Goal: Task Accomplishment & Management: Use online tool/utility

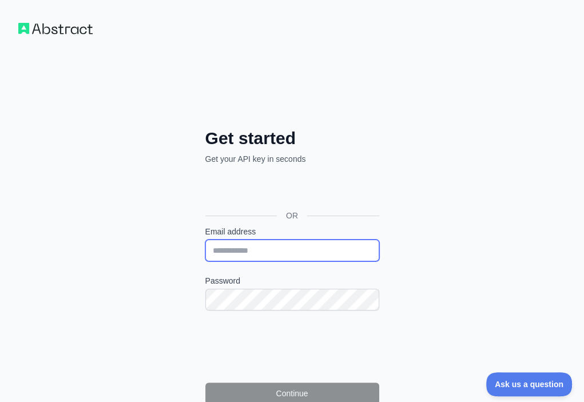
click at [205, 240] on input "Email address" at bounding box center [292, 251] width 174 height 22
paste input "**********"
type input "**********"
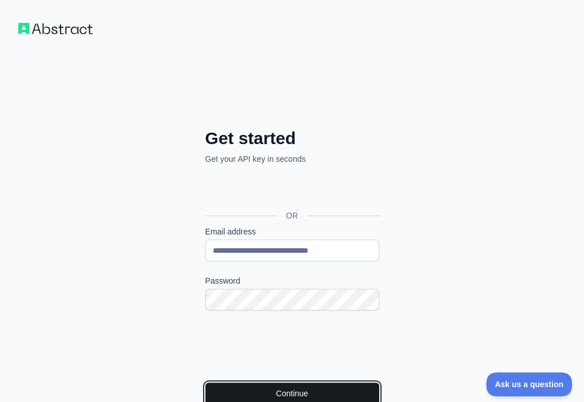
click at [205, 383] on button "Continue" at bounding box center [292, 394] width 174 height 22
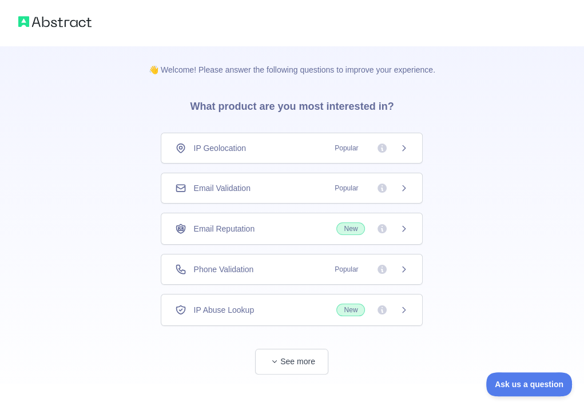
click at [289, 183] on div "Email Validation Popular" at bounding box center [291, 188] width 233 height 11
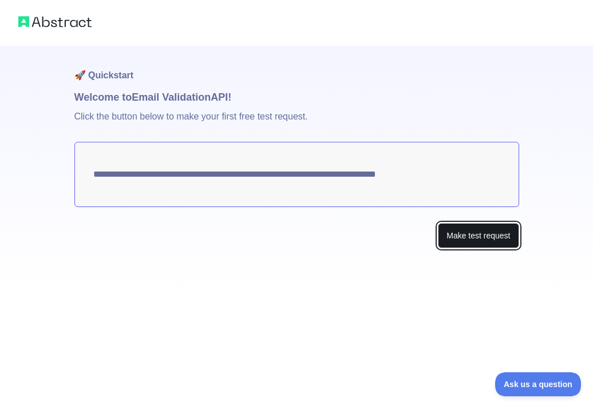
click at [449, 231] on button "Make test request" at bounding box center [478, 236] width 81 height 26
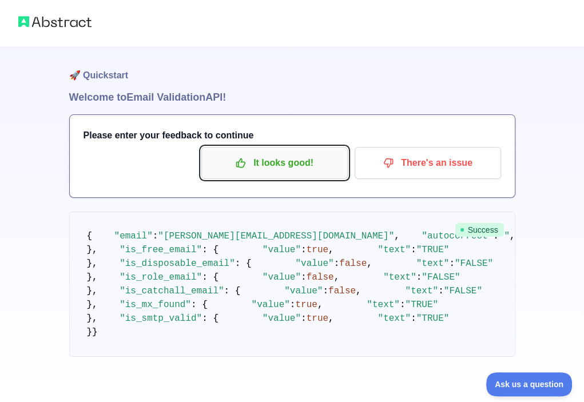
click at [288, 166] on p "It looks good!" at bounding box center [274, 162] width 129 height 19
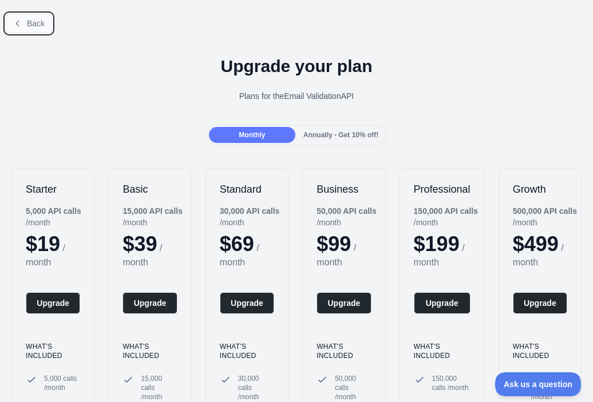
click at [37, 27] on span "Back" at bounding box center [36, 23] width 18 height 9
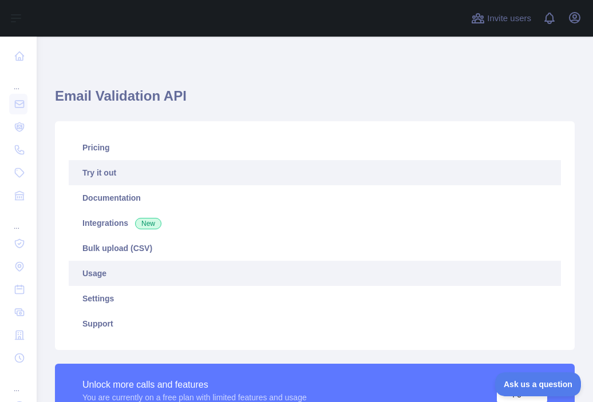
scroll to position [229, 0]
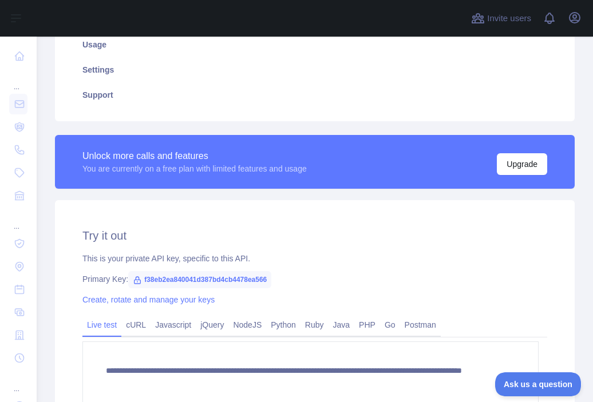
click at [239, 282] on span "f38eb2ea840041d387bd4cb4478ea566" at bounding box center [199, 279] width 143 height 17
copy span "f38eb2ea840041d387bd4cb4478ea566"
